Goal: Transaction & Acquisition: Purchase product/service

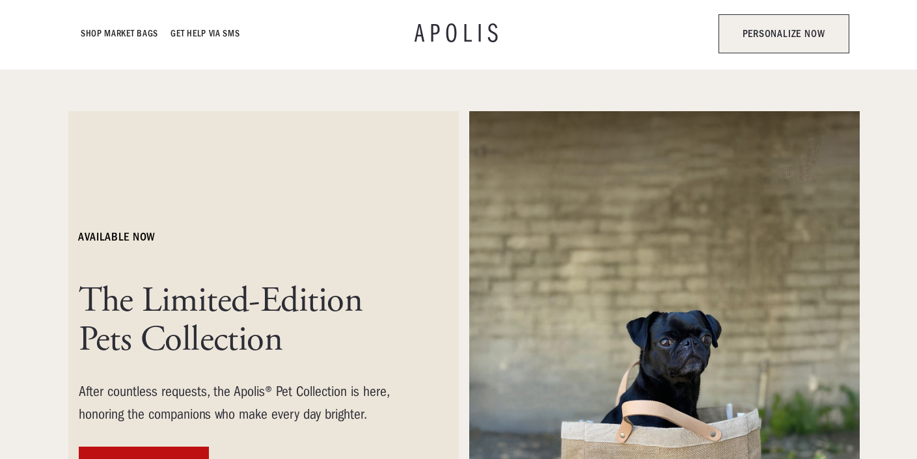
click at [767, 28] on link "personalize now" at bounding box center [784, 33] width 130 height 39
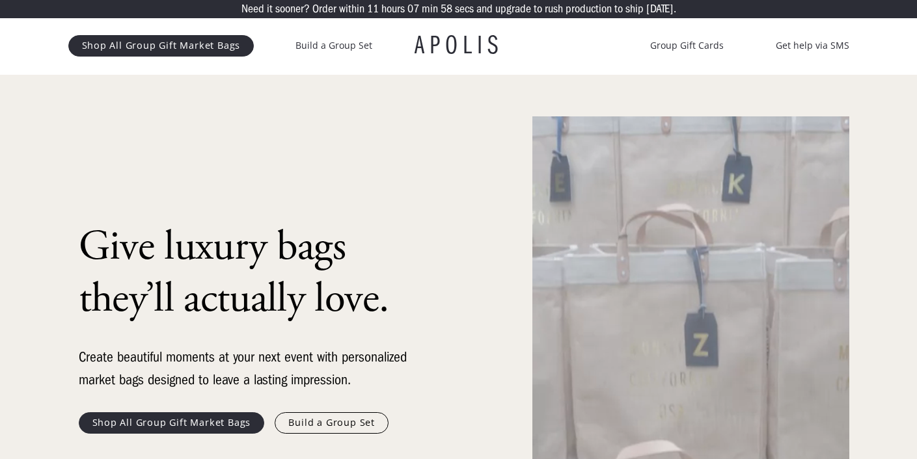
click at [456, 37] on h1 "APOLIS" at bounding box center [459, 46] width 89 height 26
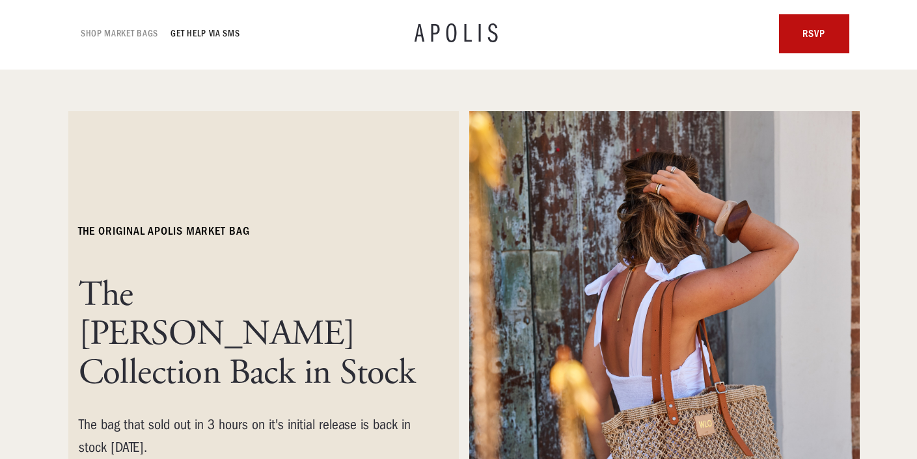
click at [112, 37] on link "Shop Market bags" at bounding box center [119, 34] width 77 height 16
